Goal: Task Accomplishment & Management: Use online tool/utility

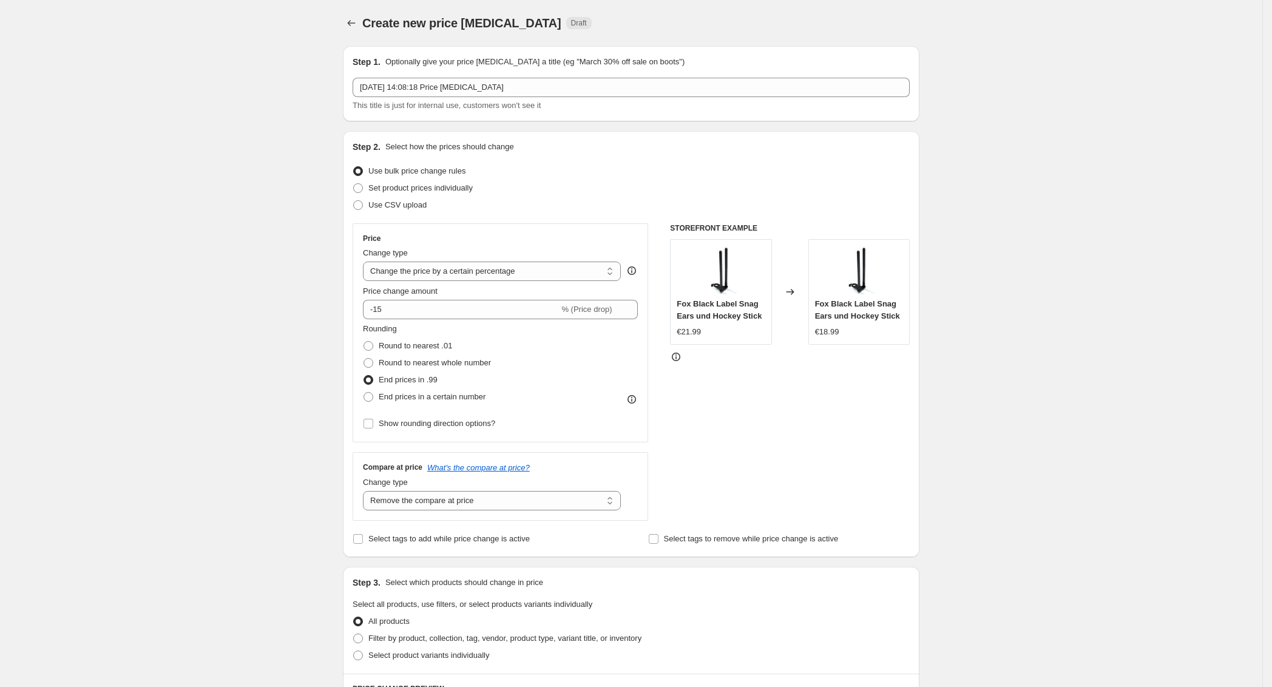
select select "percentage"
select select "remove"
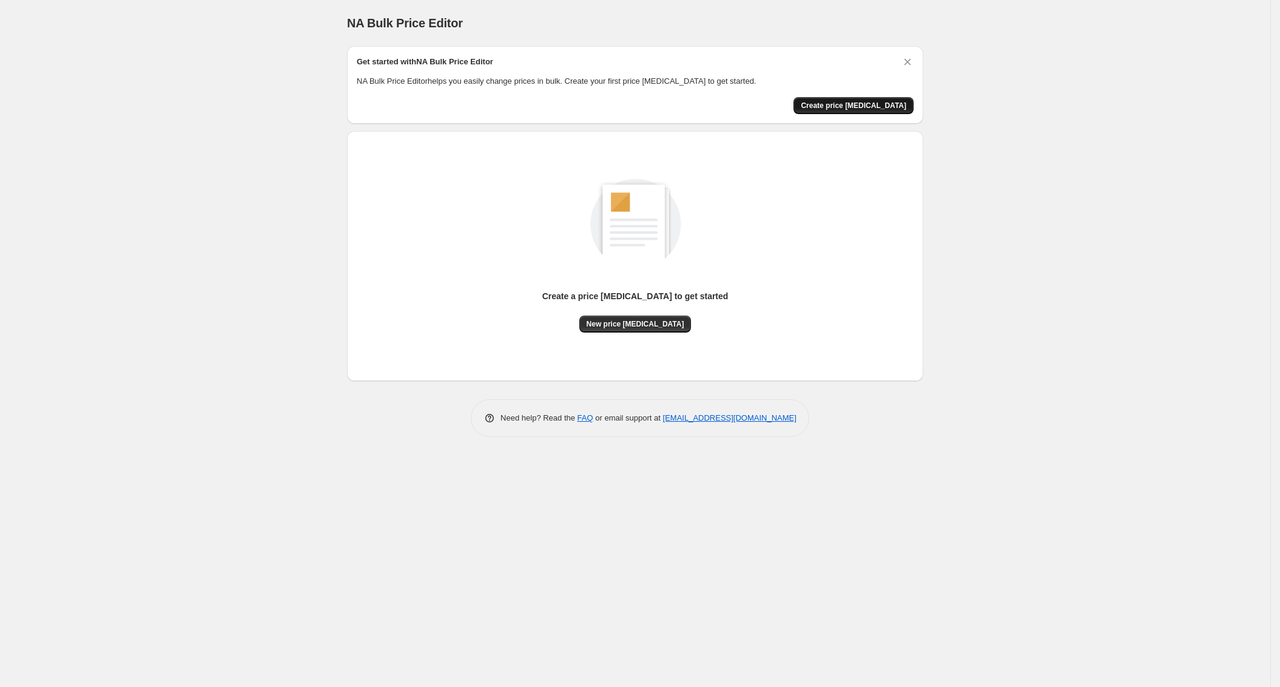
click at [862, 106] on span "Create price [MEDICAL_DATA]" at bounding box center [854, 106] width 106 height 10
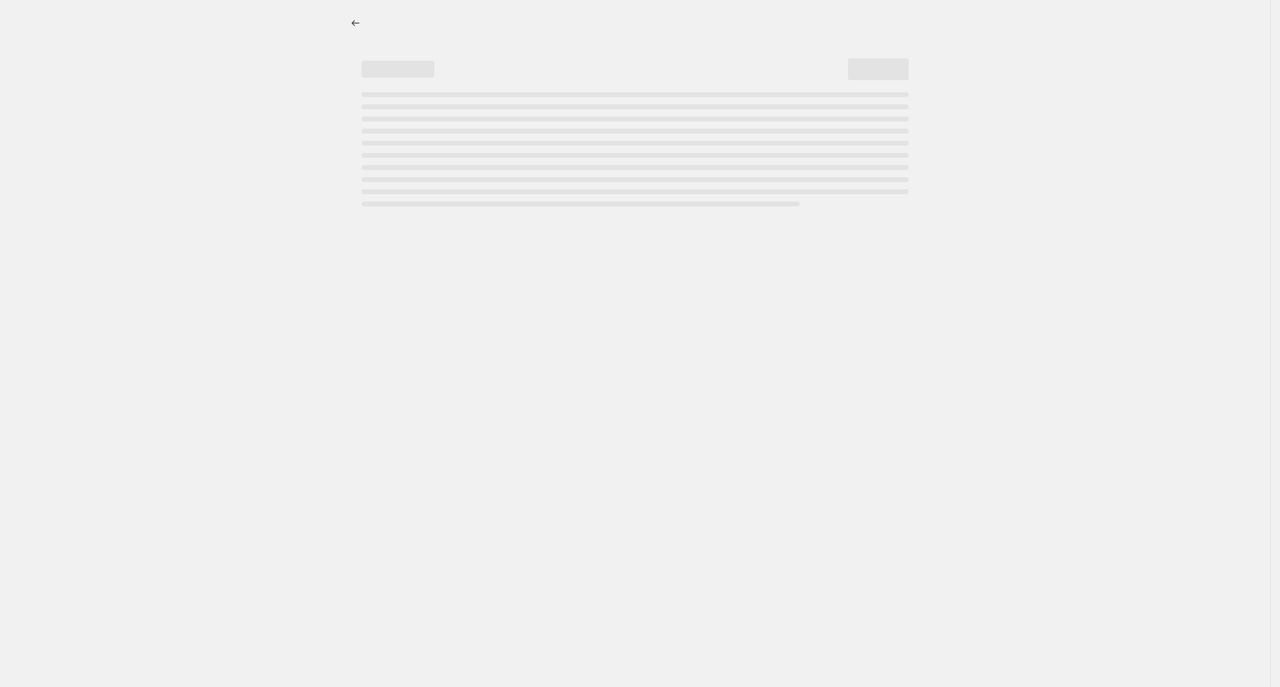
select select "percentage"
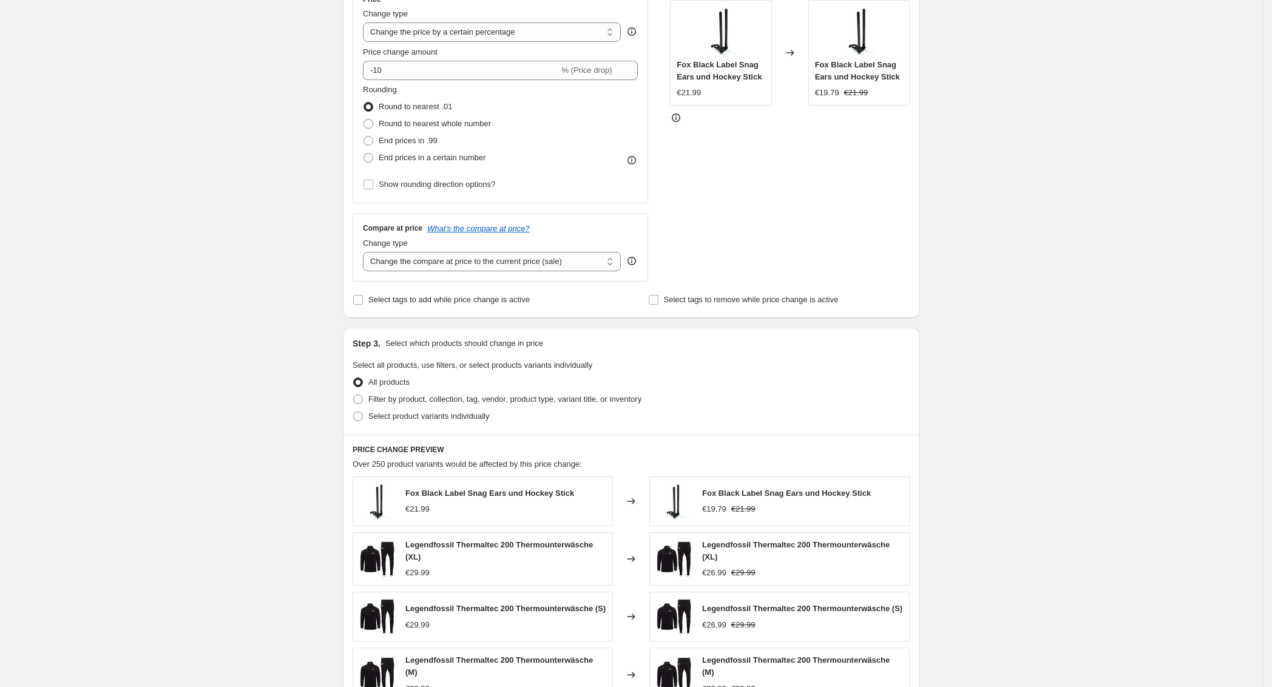
scroll to position [382, 0]
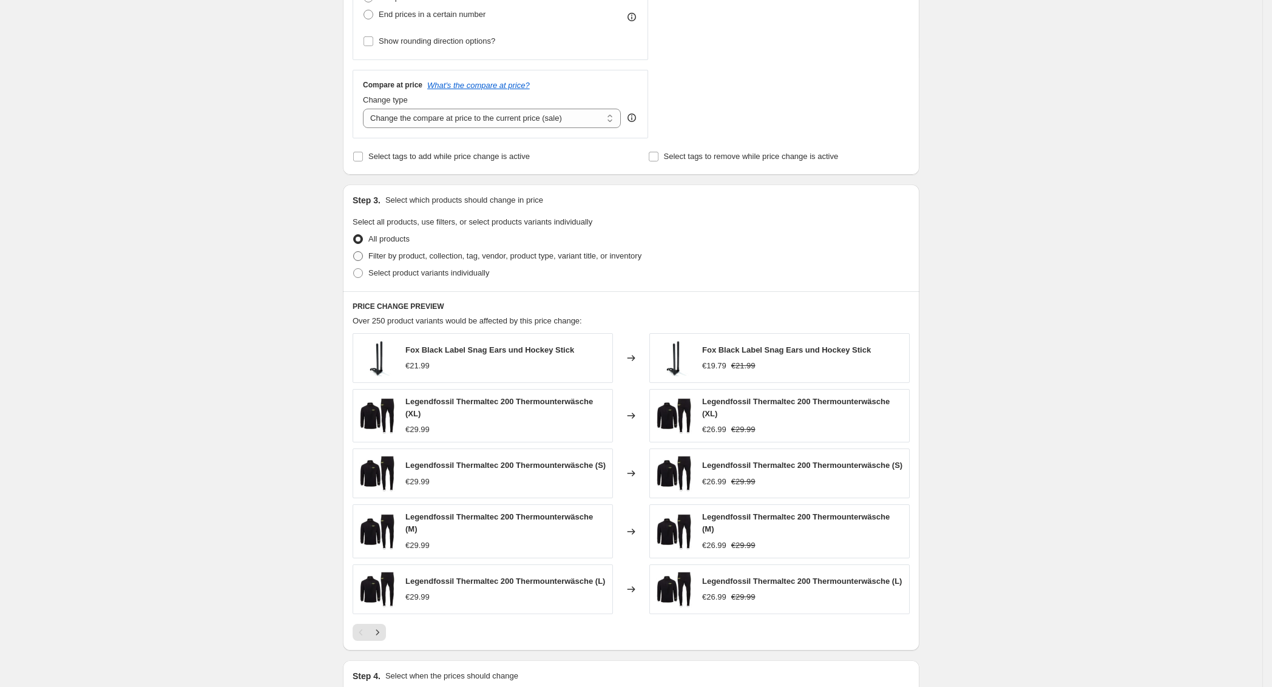
click at [368, 259] on label "Filter by product, collection, tag, vendor, product type, variant title, or inv…" at bounding box center [497, 256] width 289 height 17
click at [354, 252] on input "Filter by product, collection, tag, vendor, product type, variant title, or inv…" at bounding box center [353, 251] width 1 height 1
radio input "true"
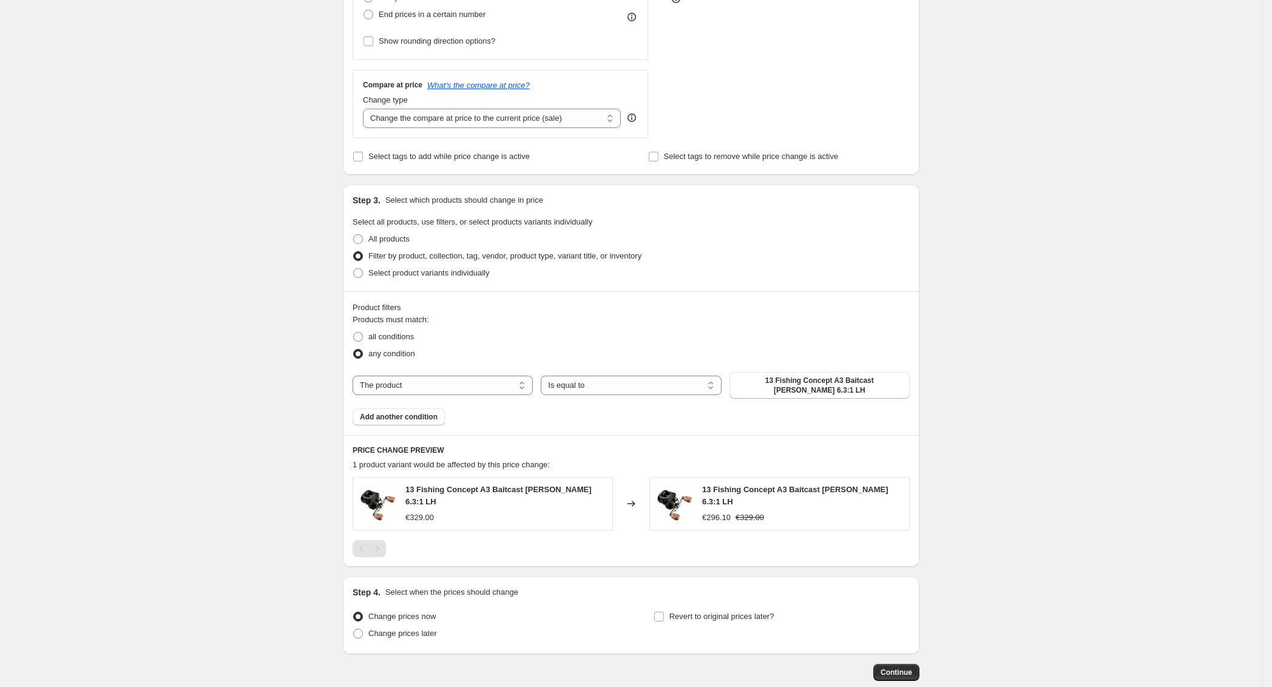
scroll to position [441, 0]
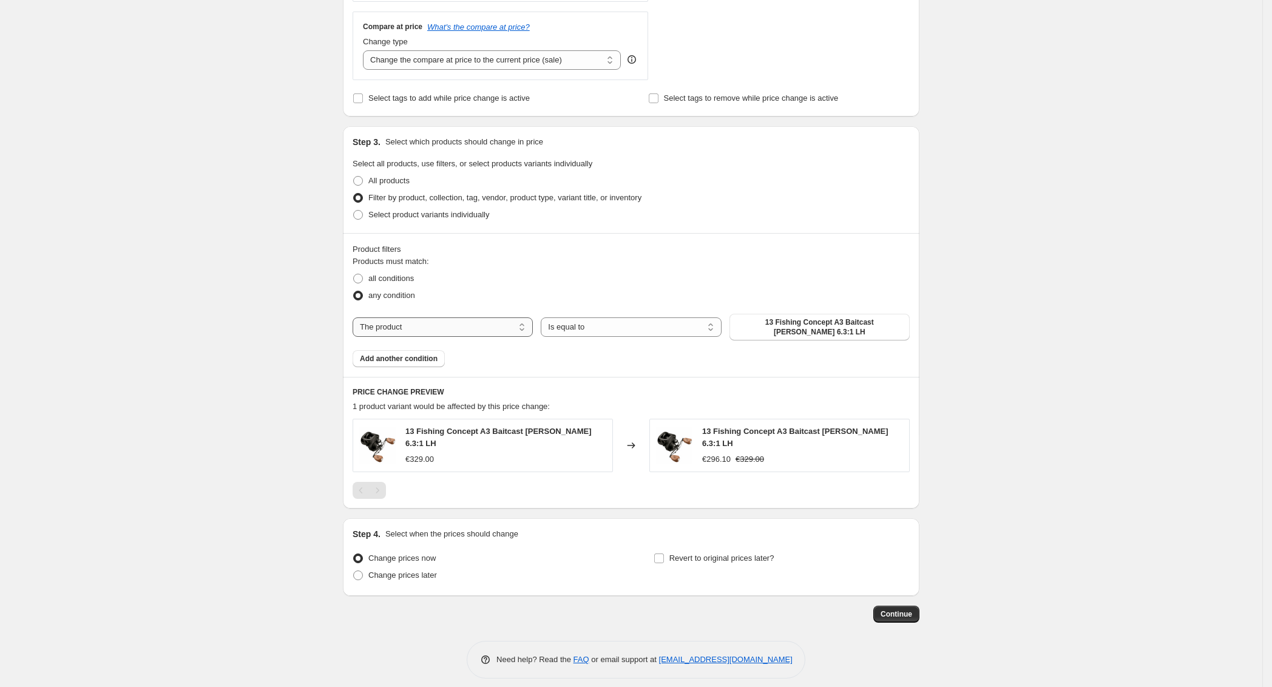
click at [430, 328] on select "The product The product's collection The product's tag The product's vendor The…" at bounding box center [443, 326] width 180 height 19
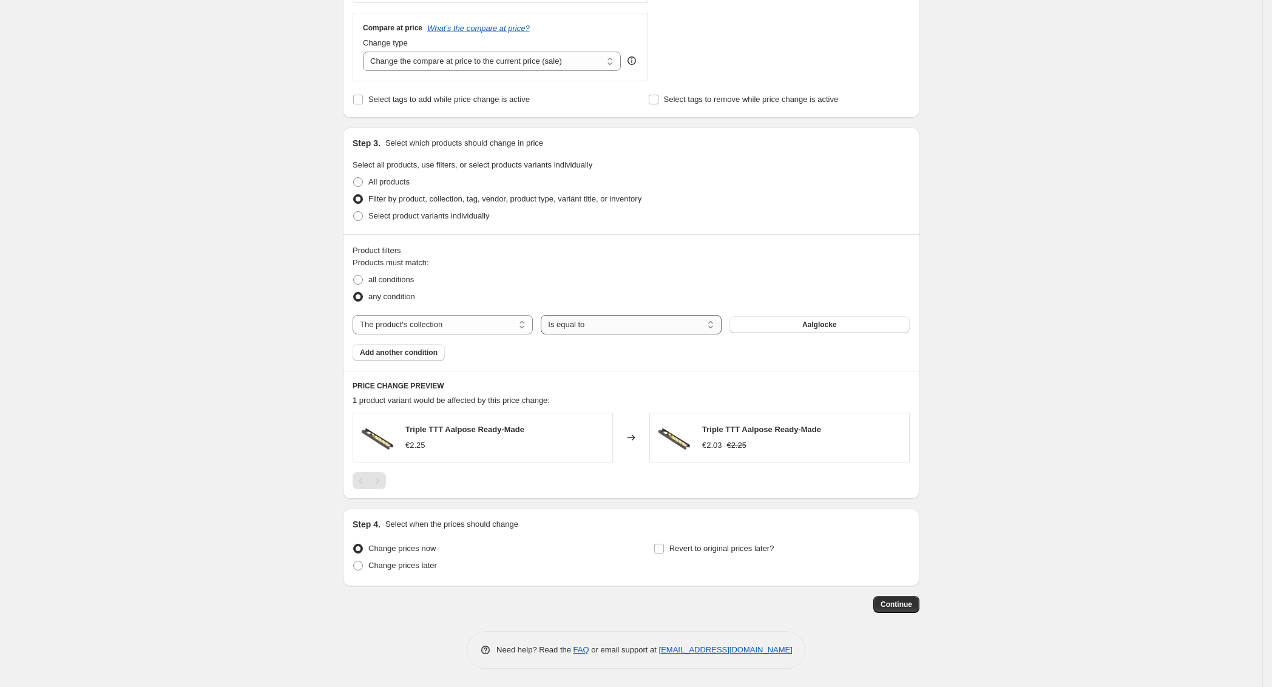
click at [598, 329] on select "Is equal to Is not equal to" at bounding box center [631, 324] width 180 height 19
click at [545, 315] on select "Is equal to Is not equal to" at bounding box center [631, 324] width 180 height 19
click at [790, 328] on button "Aalglocke" at bounding box center [819, 324] width 180 height 17
click at [399, 327] on select "The product The product's collection The product's tag The product's vendor The…" at bounding box center [443, 324] width 180 height 19
click at [411, 328] on select "The product The product's collection The product's tag The product's vendor The…" at bounding box center [443, 324] width 180 height 19
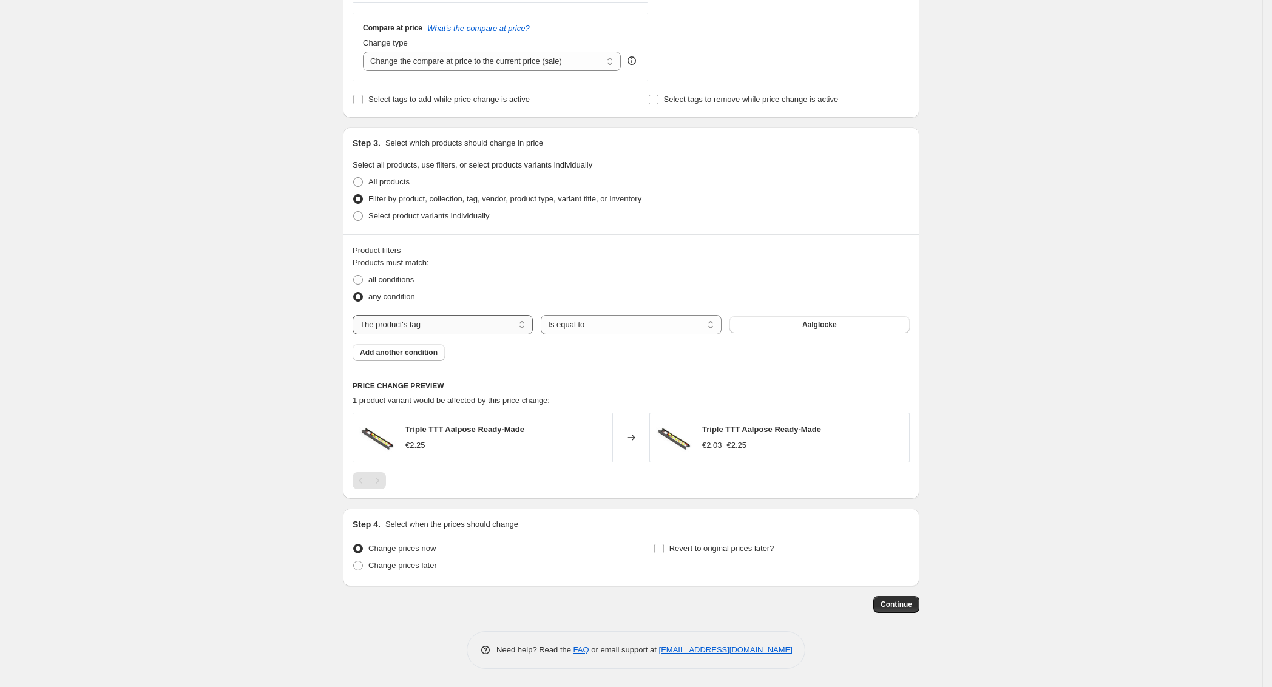
select select "product"
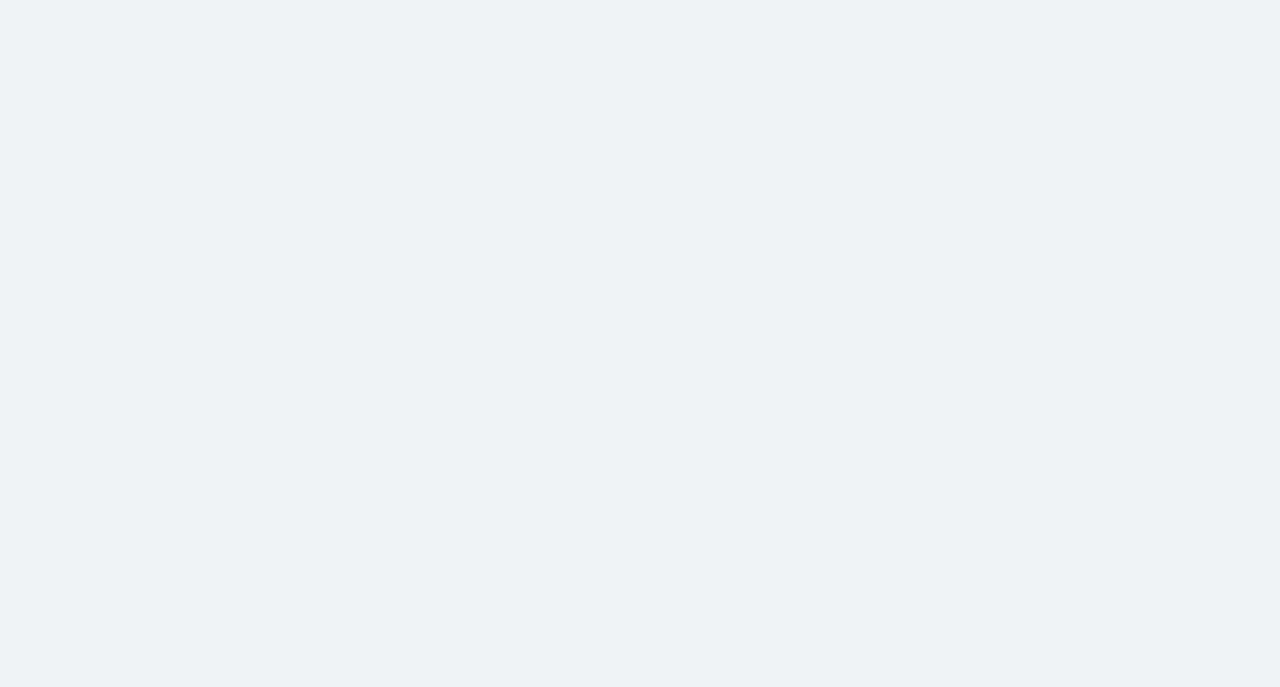
select select "percentage"
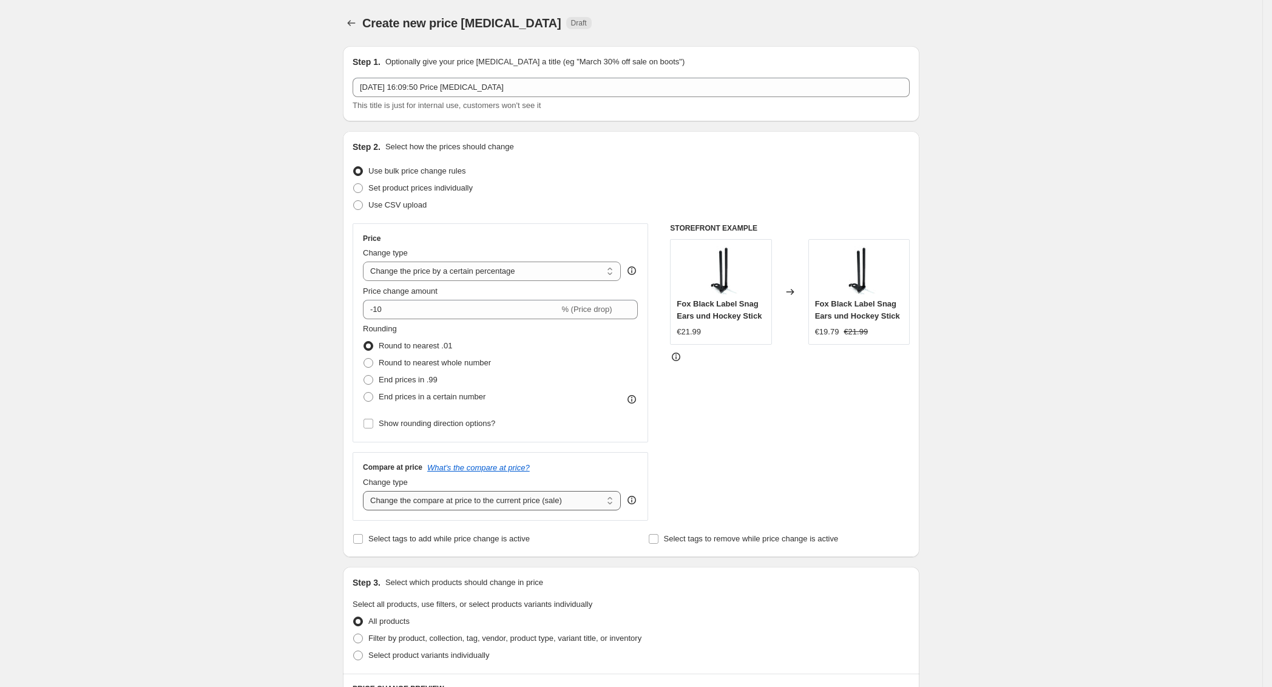
click at [467, 502] on select "Change the compare at price to the current price (sale) Change the compare at p…" at bounding box center [492, 500] width 258 height 19
select select "remove"
click at [367, 491] on select "Change the compare at price to the current price (sale) Change the compare at p…" at bounding box center [492, 500] width 258 height 19
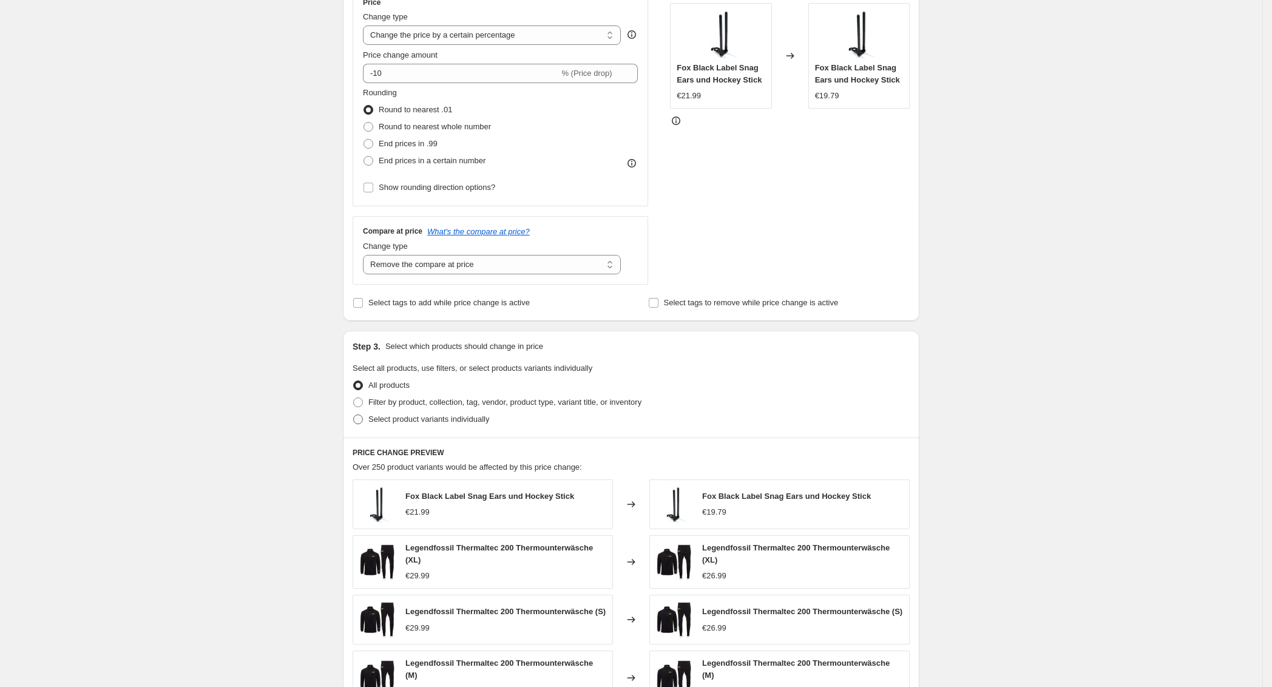
scroll to position [257, 0]
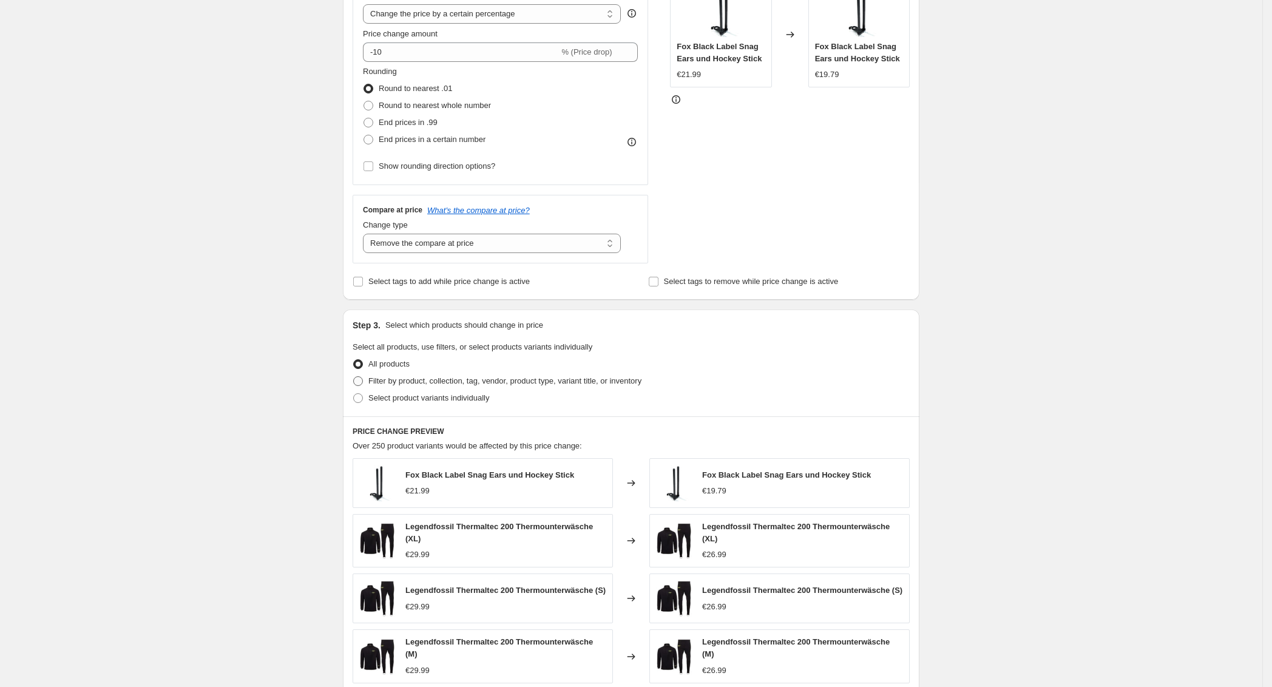
click at [371, 379] on label "Filter by product, collection, tag, vendor, product type, variant title, or inv…" at bounding box center [497, 381] width 289 height 17
click at [354, 377] on input "Filter by product, collection, tag, vendor, product type, variant title, or inv…" at bounding box center [353, 376] width 1 height 1
radio input "true"
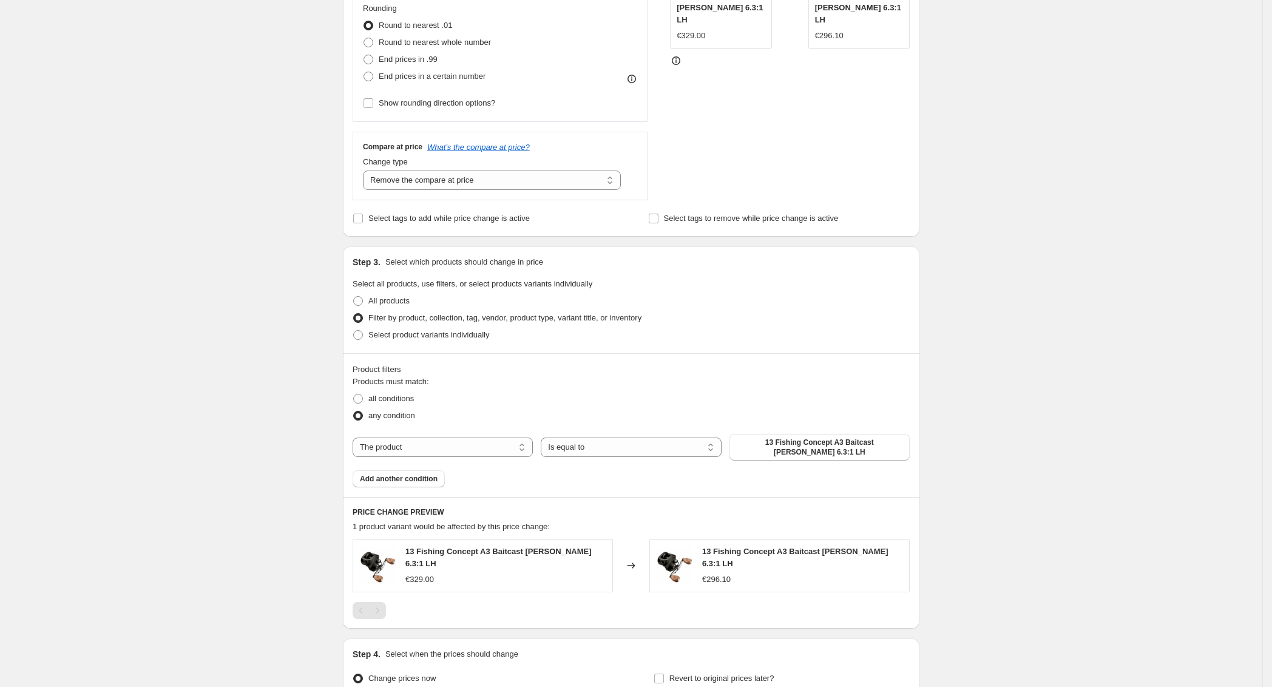
scroll to position [331, 0]
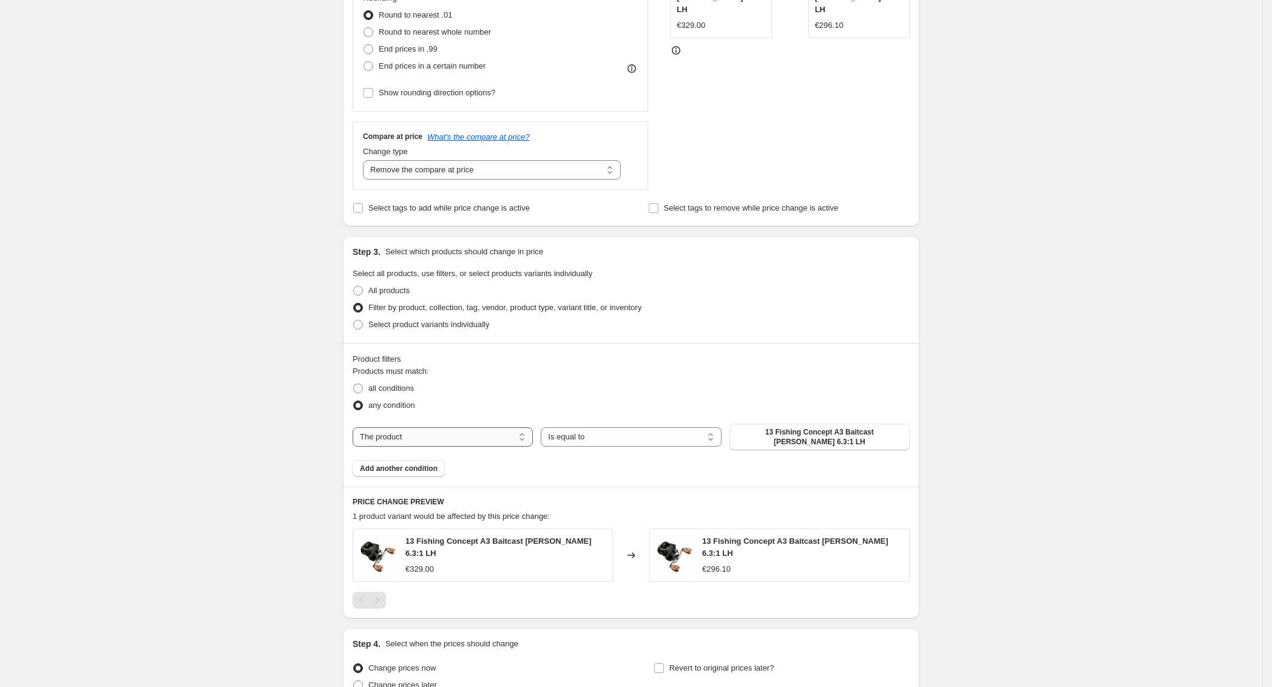
click at [453, 432] on select "The product The product's collection The product's tag The product's vendor The…" at bounding box center [443, 436] width 180 height 19
click at [780, 439] on button "13 Fishing Concept A3 Baitcast Rolle 6.3:1 LH" at bounding box center [819, 437] width 180 height 27
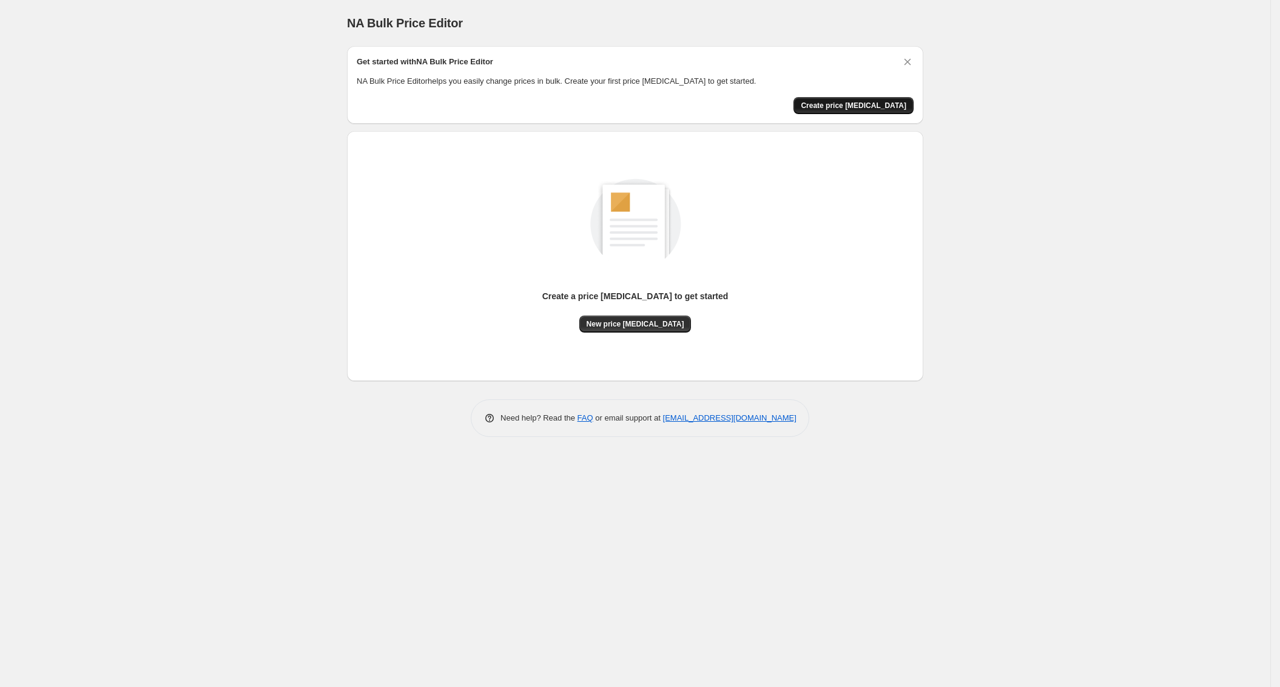
click at [865, 109] on span "Create price [MEDICAL_DATA]" at bounding box center [854, 106] width 106 height 10
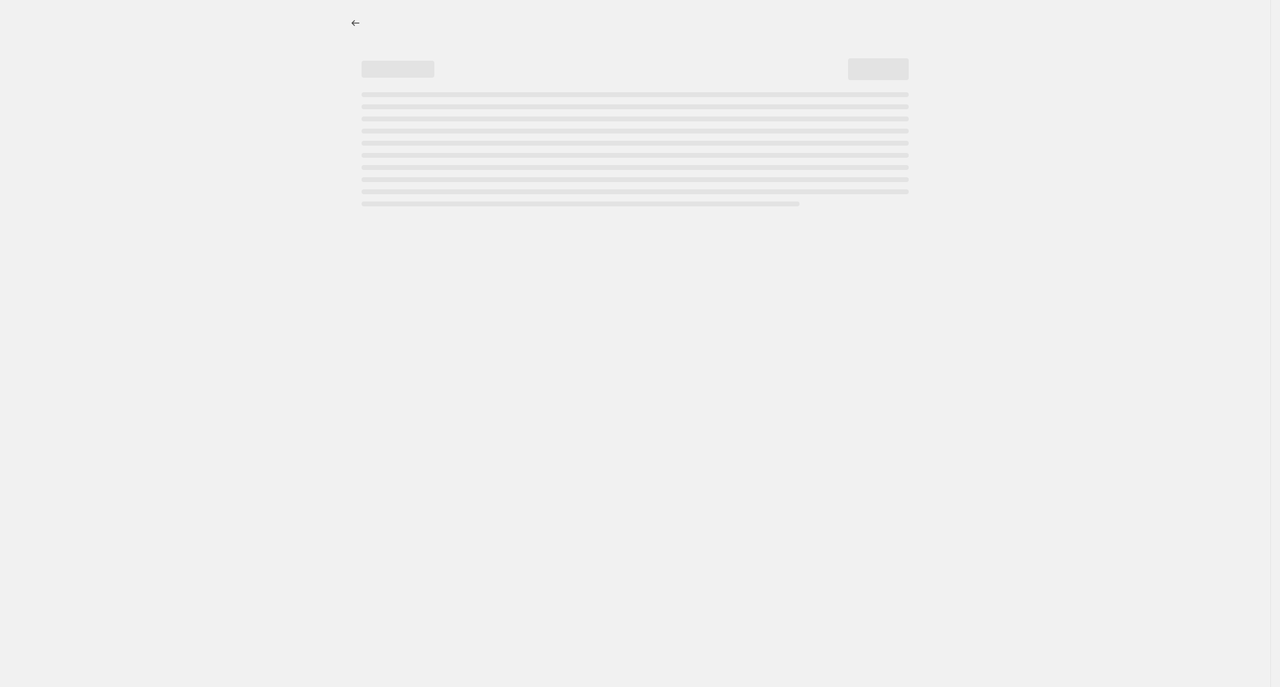
select select "percentage"
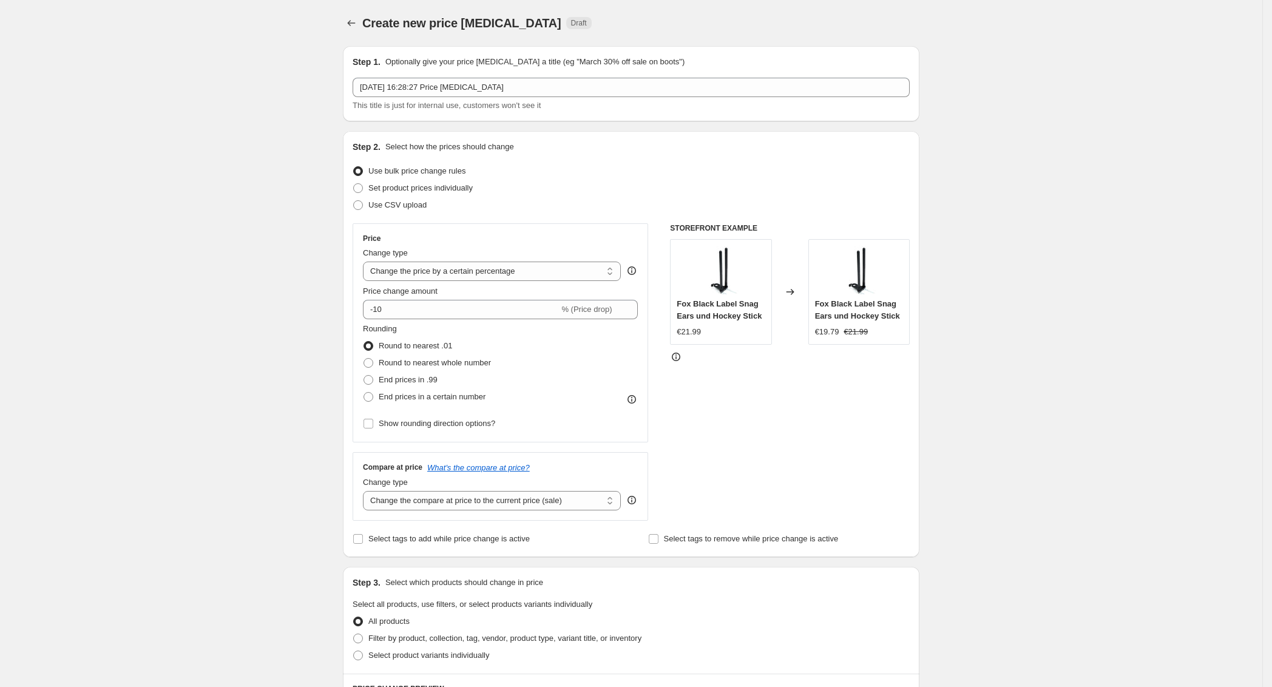
scroll to position [21, 0]
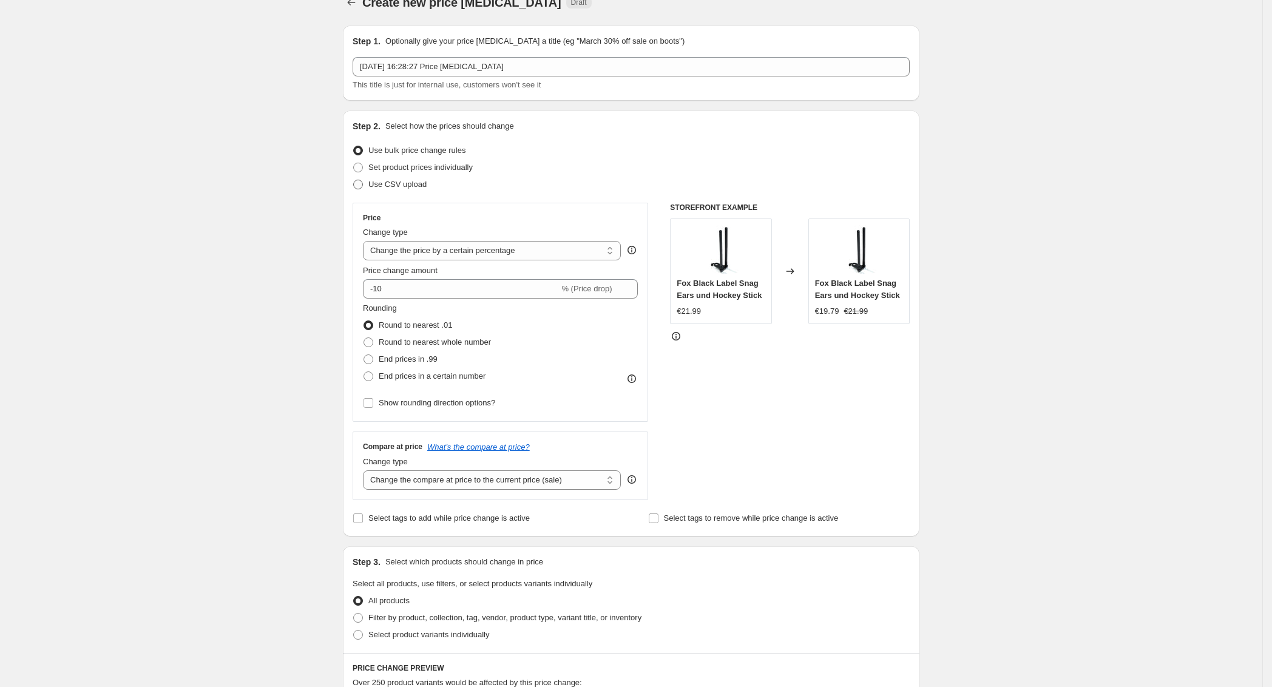
click at [369, 189] on label "Use CSV upload" at bounding box center [390, 184] width 74 height 17
click at [354, 180] on input "Use CSV upload" at bounding box center [353, 180] width 1 height 1
radio input "true"
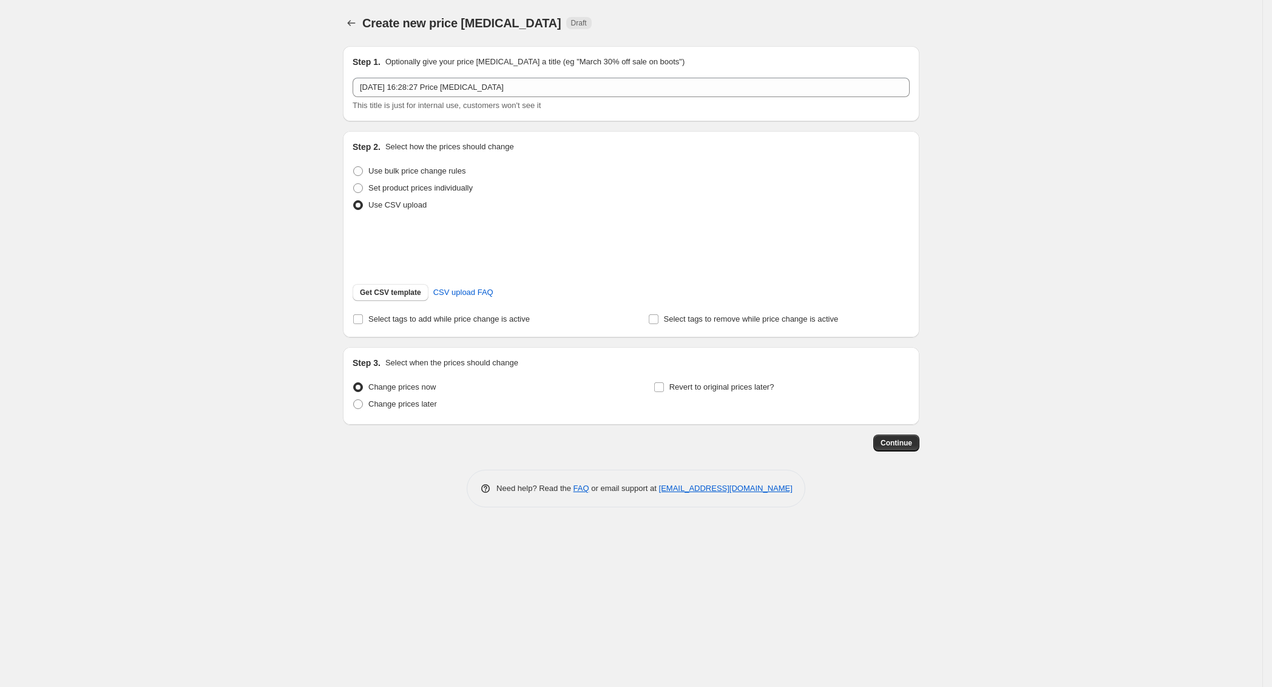
scroll to position [0, 0]
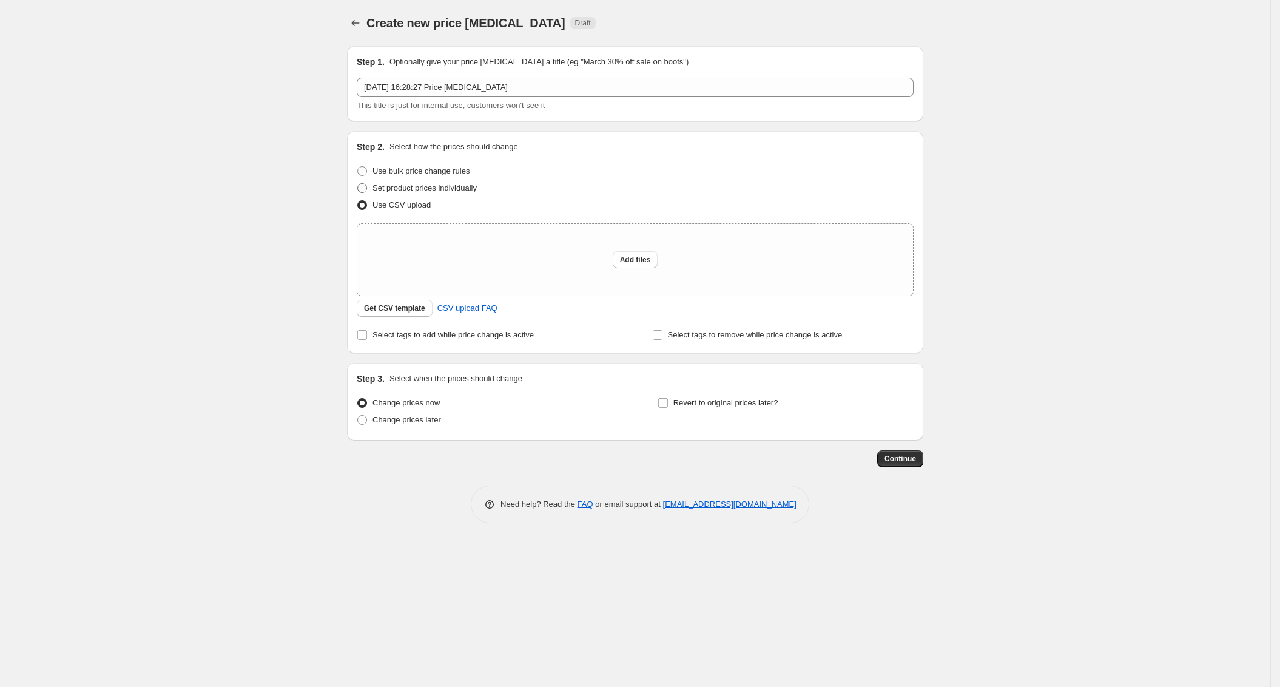
click at [363, 186] on span at bounding box center [362, 188] width 10 height 10
click at [358, 184] on input "Set product prices individually" at bounding box center [357, 183] width 1 height 1
radio input "true"
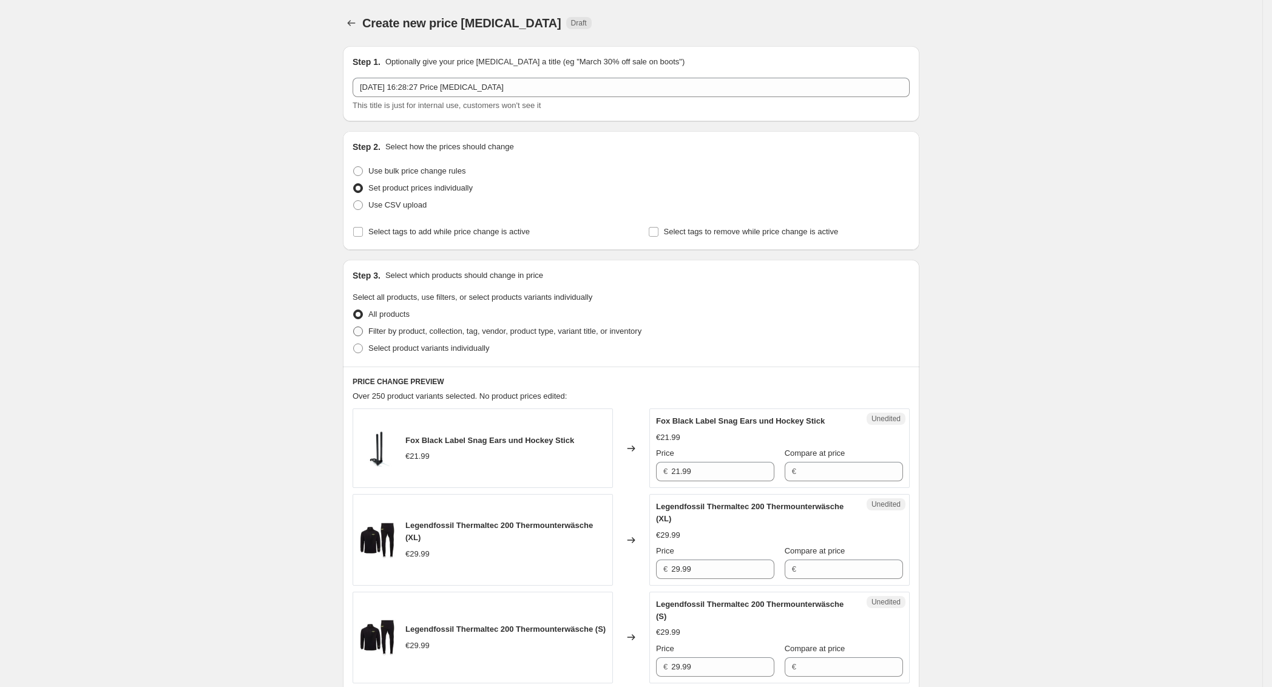
click at [430, 331] on span "Filter by product, collection, tag, vendor, product type, variant title, or inv…" at bounding box center [504, 330] width 273 height 9
click at [354, 327] on input "Filter by product, collection, tag, vendor, product type, variant title, or inv…" at bounding box center [353, 326] width 1 height 1
radio input "true"
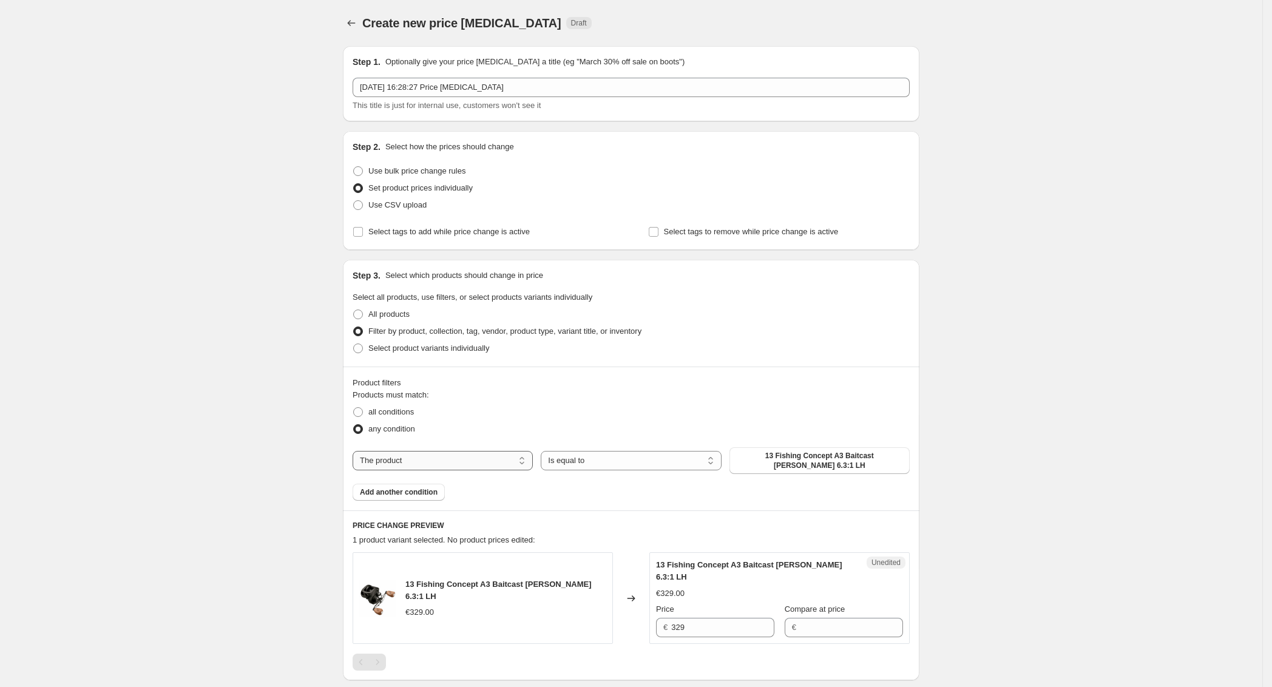
click at [431, 459] on select "The product The product's collection The product's tag The product's vendor The…" at bounding box center [443, 460] width 180 height 19
select select "vendor"
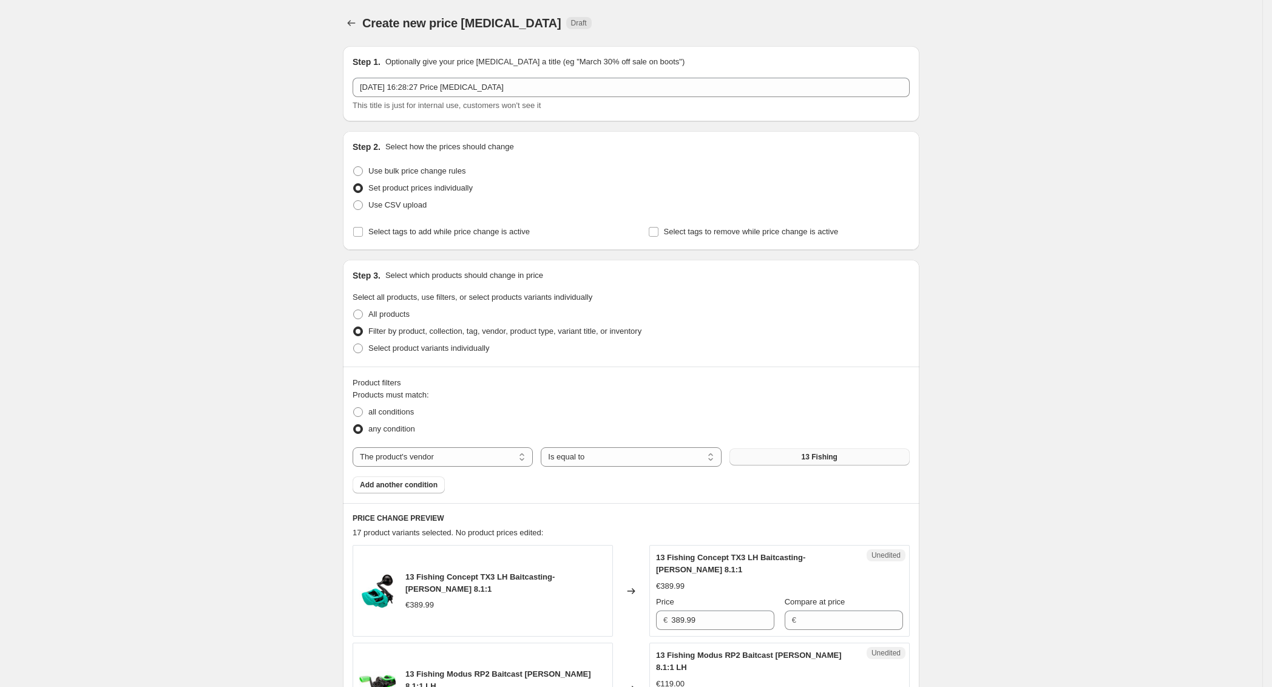
click at [790, 462] on button "13 Fishing" at bounding box center [819, 456] width 180 height 17
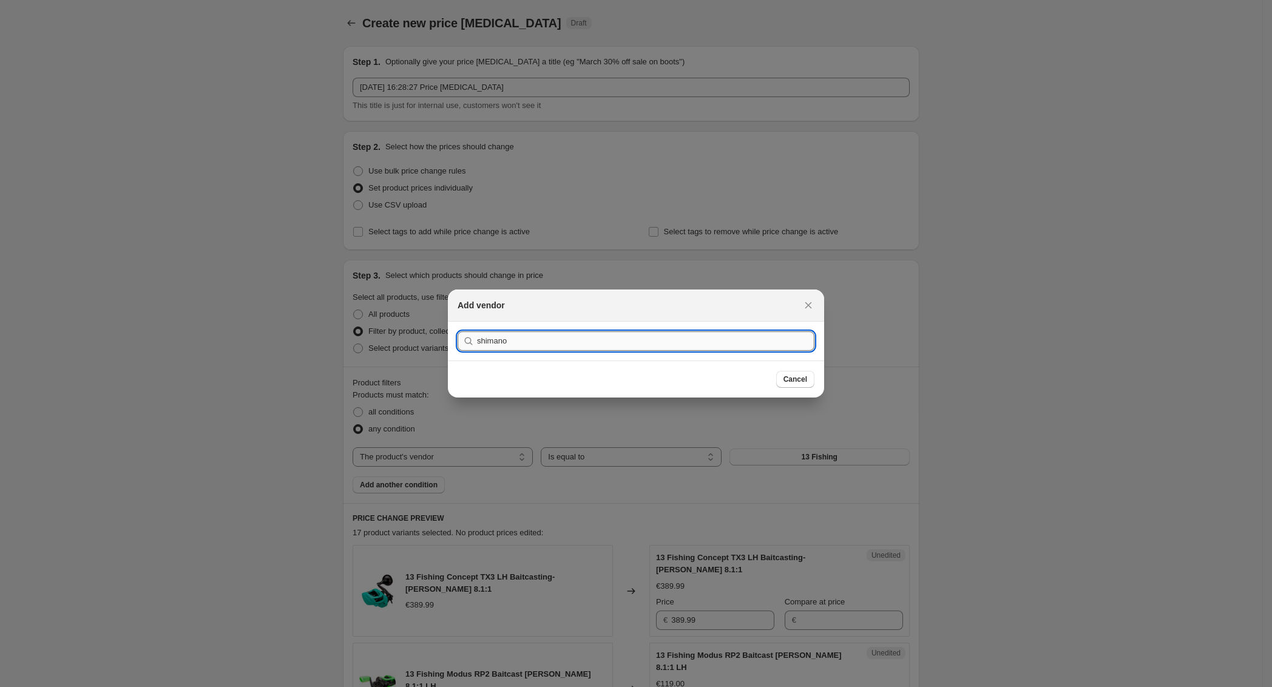
type input "shimano"
click at [458, 322] on button "Submit" at bounding box center [475, 328] width 35 height 13
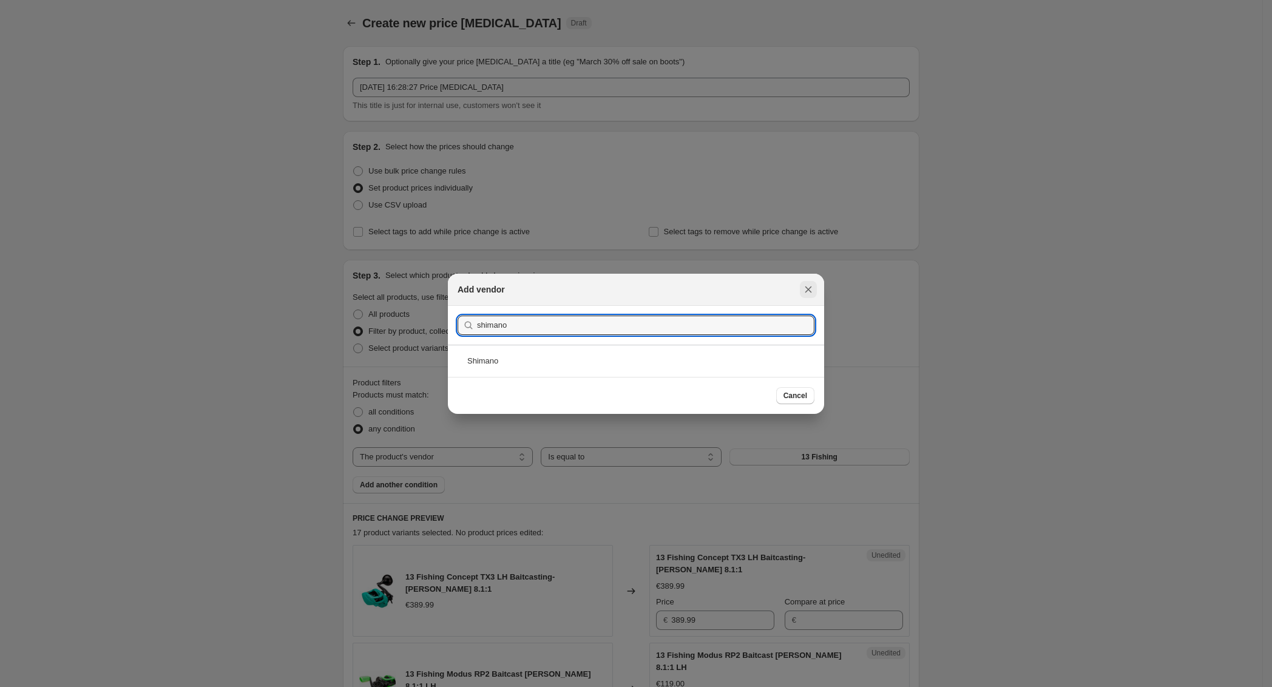
click at [805, 286] on icon "Close" at bounding box center [808, 289] width 7 height 7
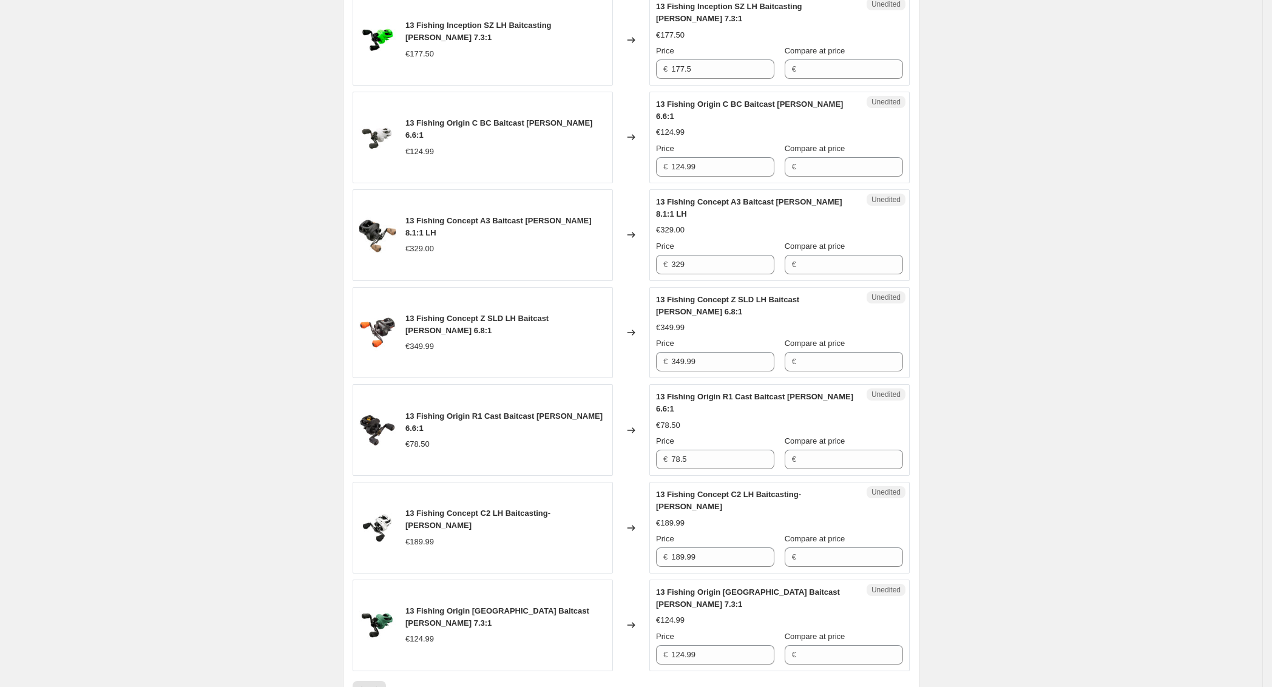
scroll to position [1672, 0]
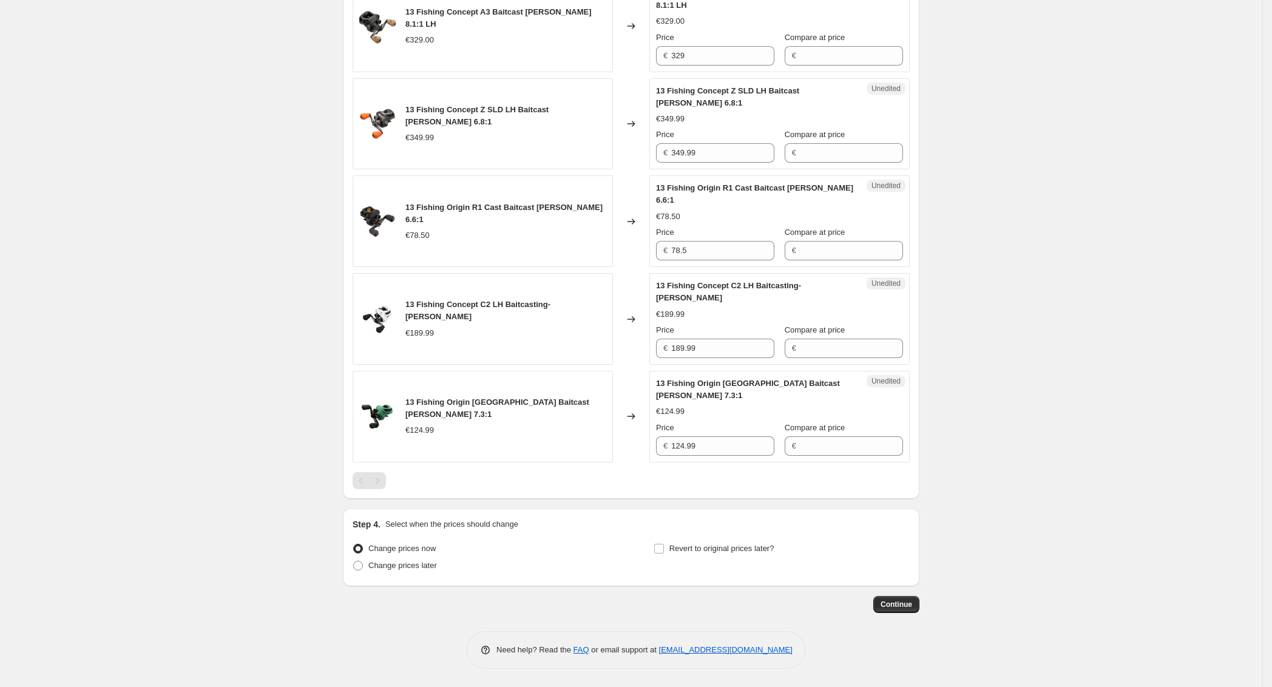
click at [379, 489] on div "Pagination" at bounding box center [377, 480] width 17 height 17
drag, startPoint x: 417, startPoint y: 244, endPoint x: 549, endPoint y: 252, distance: 132.6
click at [549, 242] on div "13 Fishing Origin R1 Cast Baitcast Rolle LH 6.6:1 €78.50" at bounding box center [505, 221] width 201 height 40
drag, startPoint x: 595, startPoint y: 245, endPoint x: 407, endPoint y: 245, distance: 187.5
click at [407, 245] on div "13 Fishing Origin R1 Cast Baitcast Rolle LH 6.6:1 €78.50" at bounding box center [483, 221] width 260 height 92
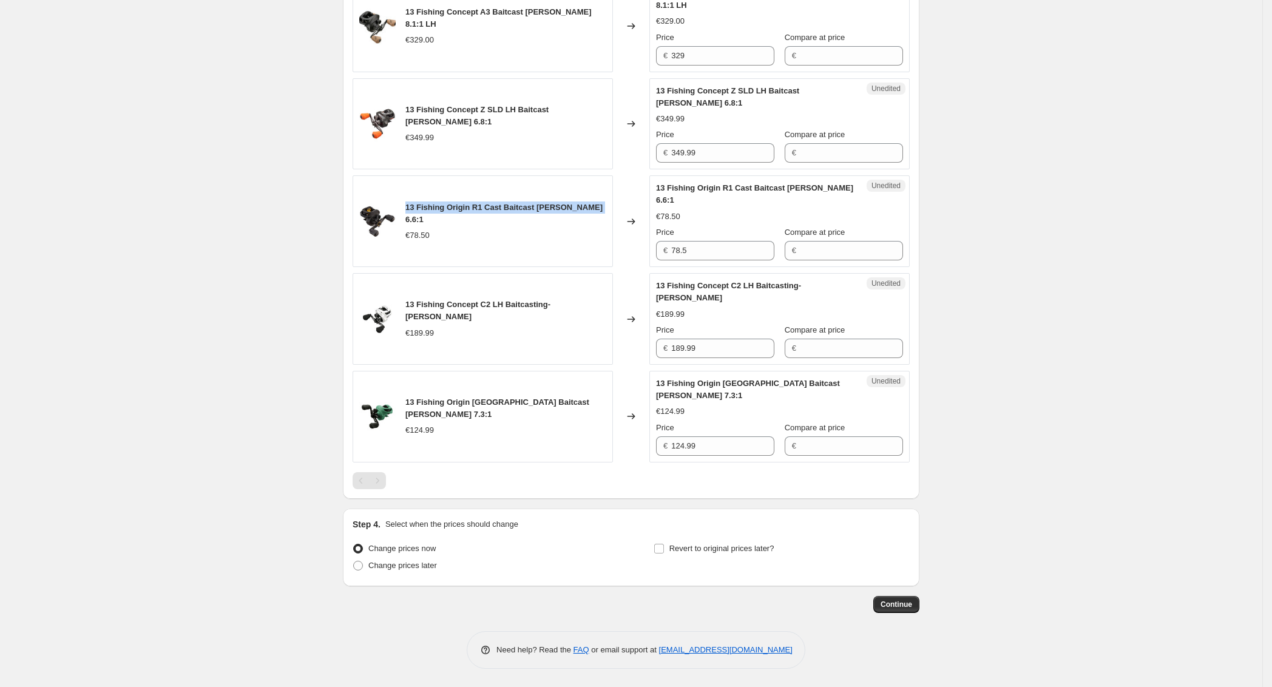
copy span "13 Fishing Origin R1 Cast Baitcast Rolle LH 6.6:1"
drag, startPoint x: 408, startPoint y: 47, endPoint x: 584, endPoint y: 56, distance: 176.2
click at [584, 56] on div "13 Fishing Concept A3 Baitcast Rolle 8.1:1 LH €329.00" at bounding box center [483, 27] width 260 height 92
copy span "13 Fishing Concept A3 Baitcast Rolle 8.1:1 LH"
